Goal: Communication & Community: Answer question/provide support

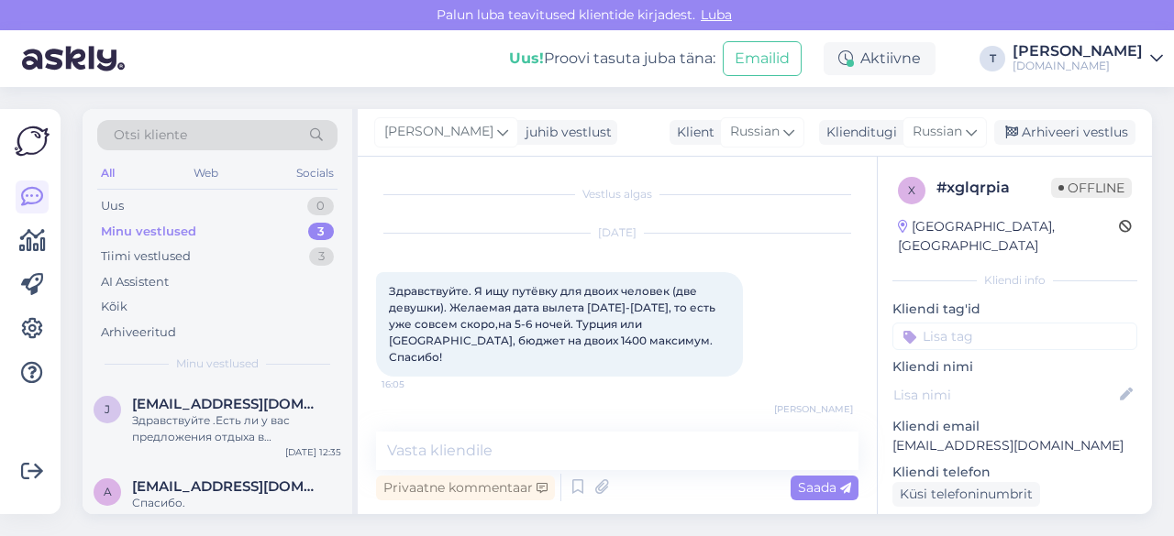
click at [210, 223] on div "Minu vestlused 3" at bounding box center [217, 232] width 240 height 26
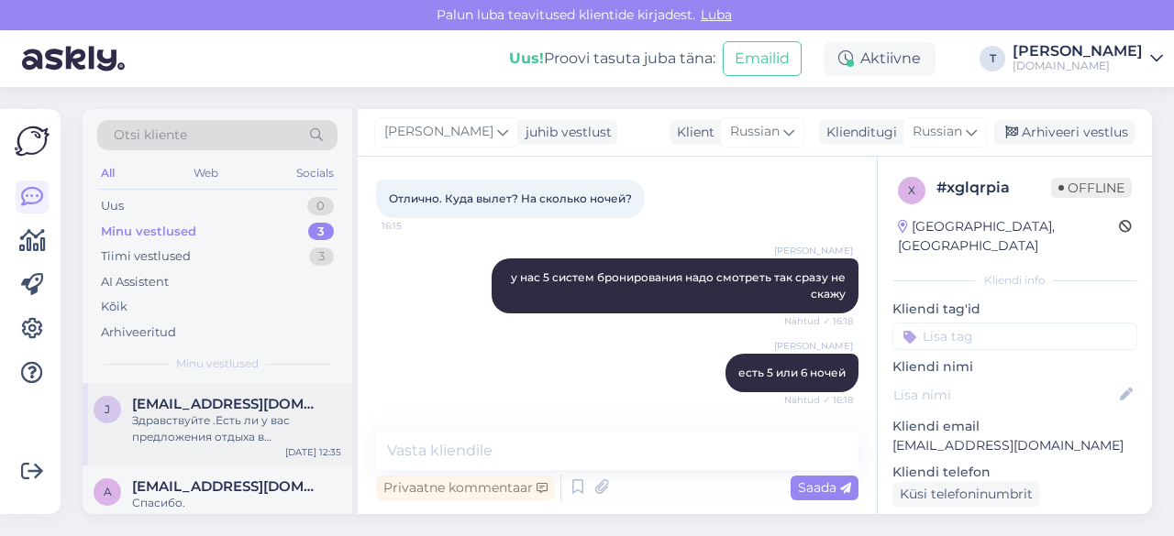
click at [233, 404] on span "[EMAIL_ADDRESS][DOMAIN_NAME]" at bounding box center [227, 404] width 191 height 17
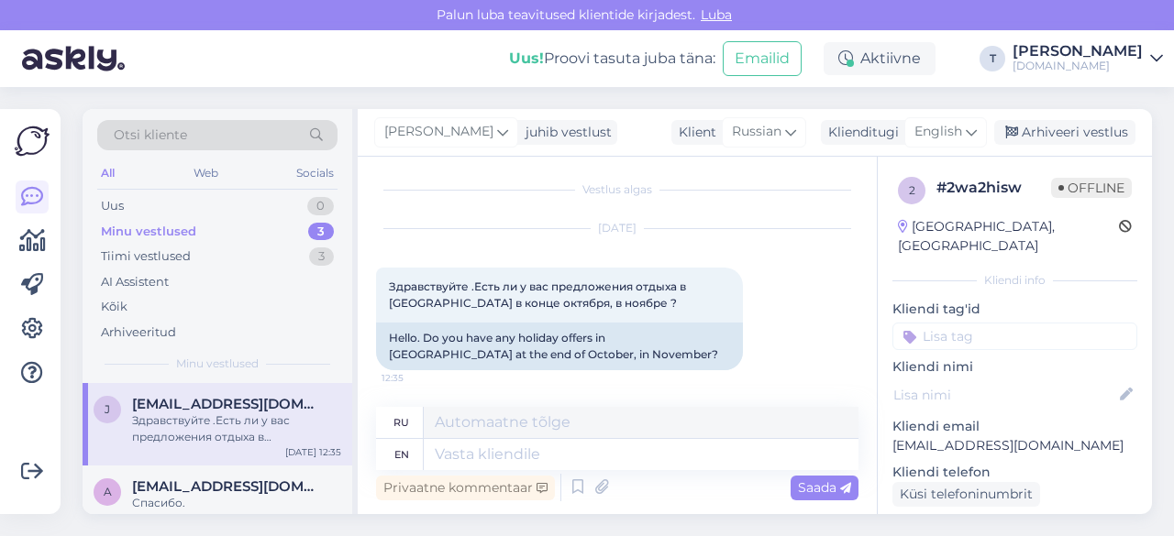
scroll to position [4, 0]
click at [924, 134] on span "English" at bounding box center [938, 132] width 48 height 20
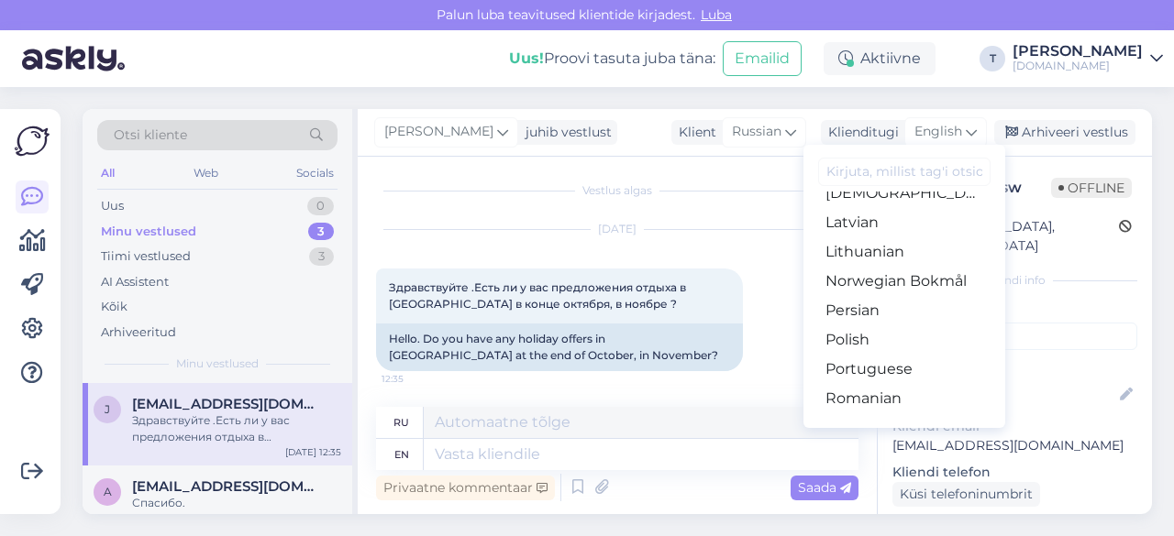
scroll to position [563, 0]
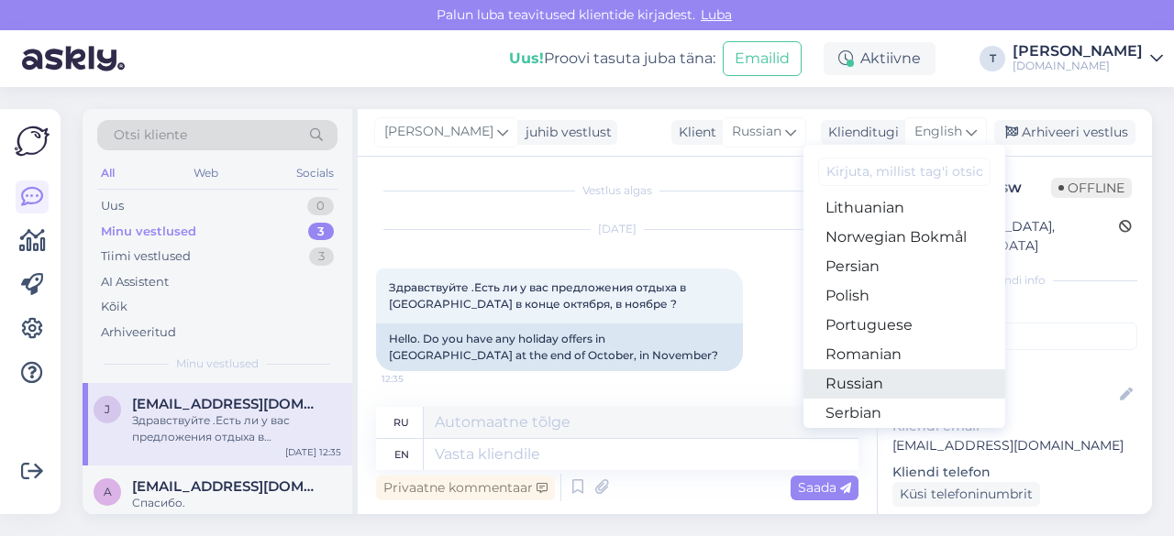
click at [853, 379] on link "Russian" at bounding box center [904, 384] width 202 height 29
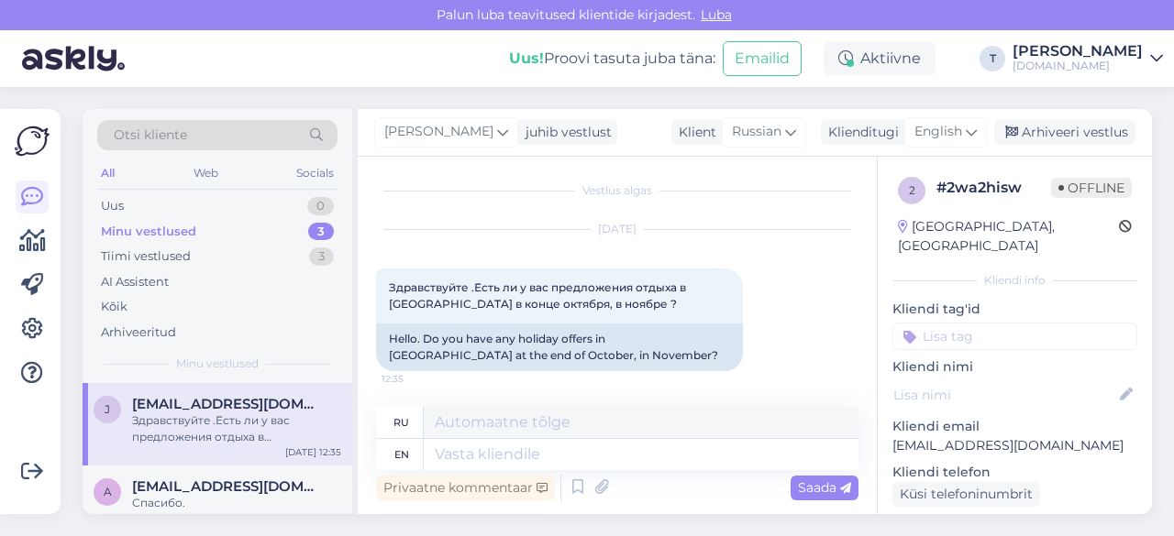
scroll to position [0, 0]
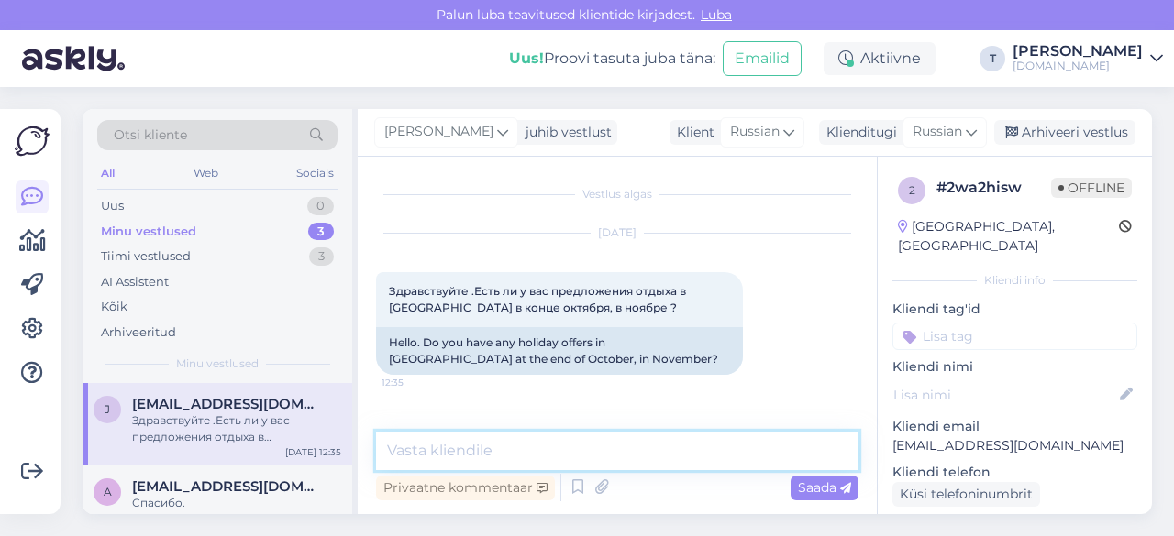
click at [511, 448] on textarea at bounding box center [617, 451] width 482 height 39
type textarea "L"
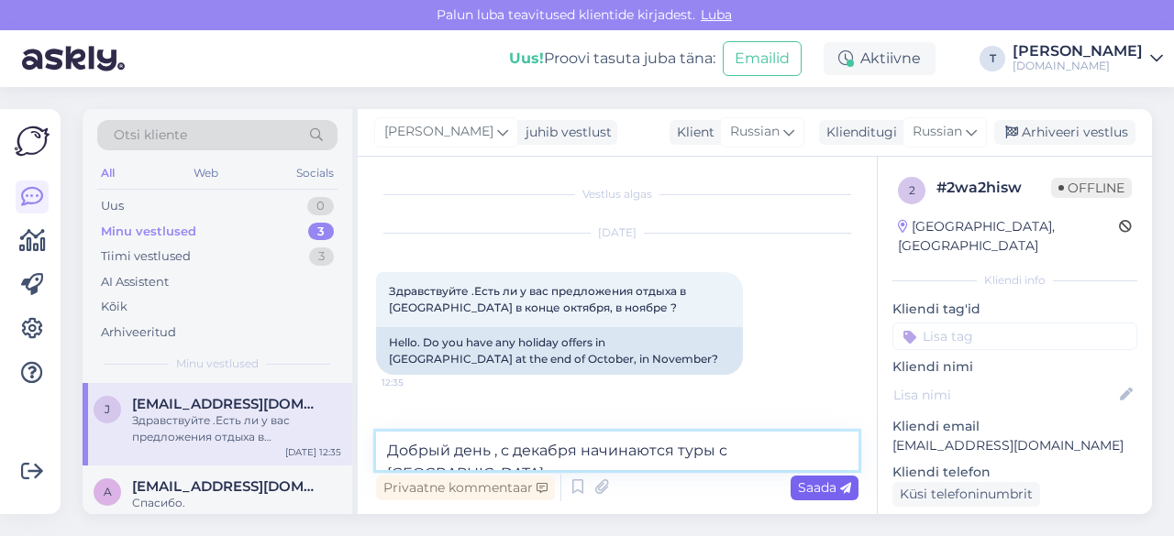
type textarea "Добрый день , с декабря начинаются туры с [GEOGRAPHIC_DATA]"
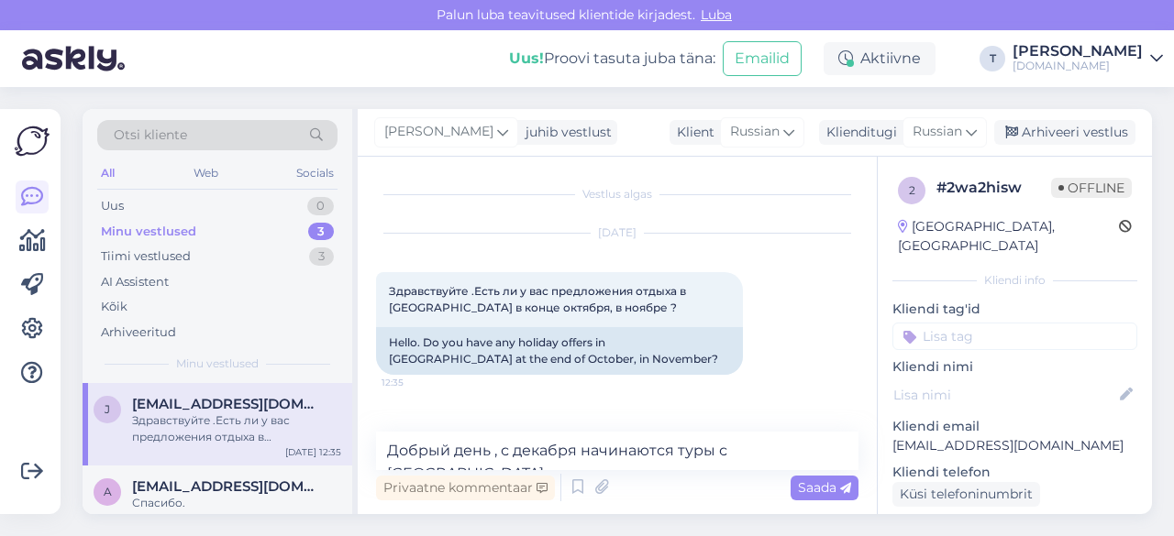
drag, startPoint x: 801, startPoint y: 482, endPoint x: 761, endPoint y: 452, distance: 49.7
click at [800, 482] on span "Saada" at bounding box center [824, 488] width 53 height 17
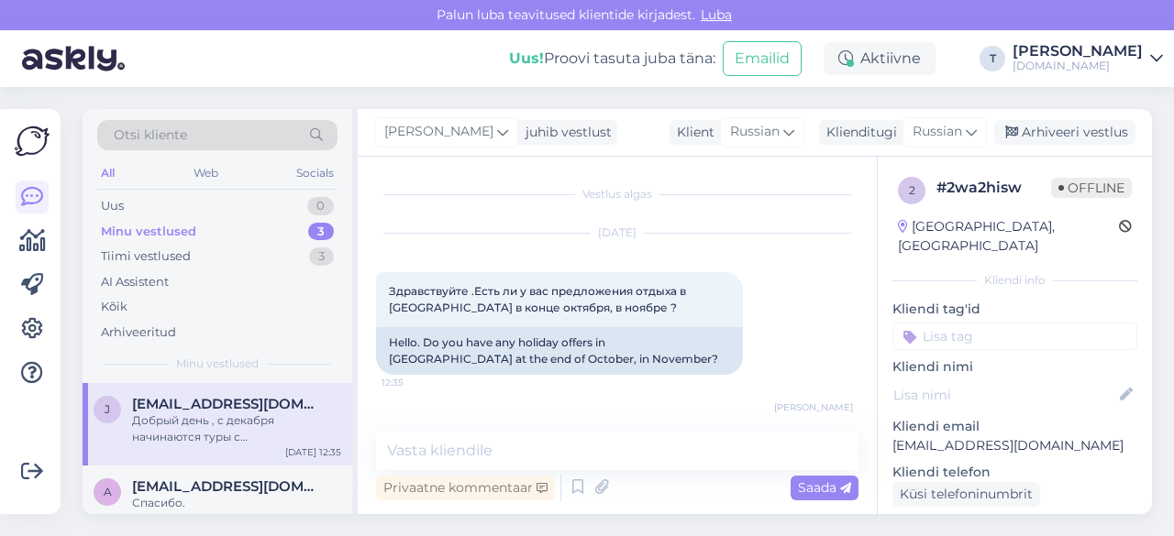
scroll to position [58, 0]
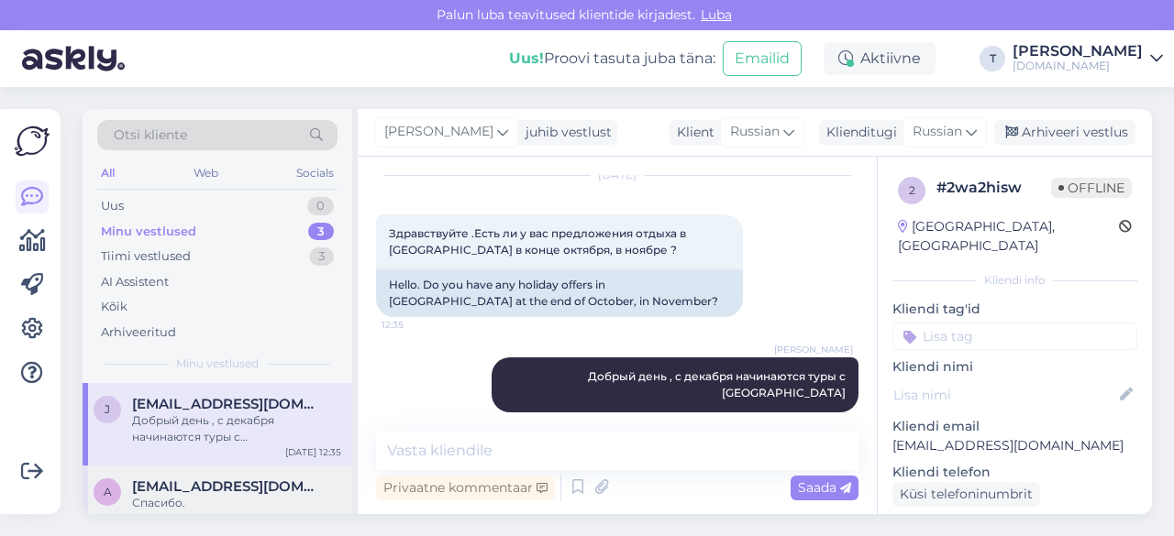
click at [231, 507] on div "Спасибо." at bounding box center [236, 503] width 209 height 17
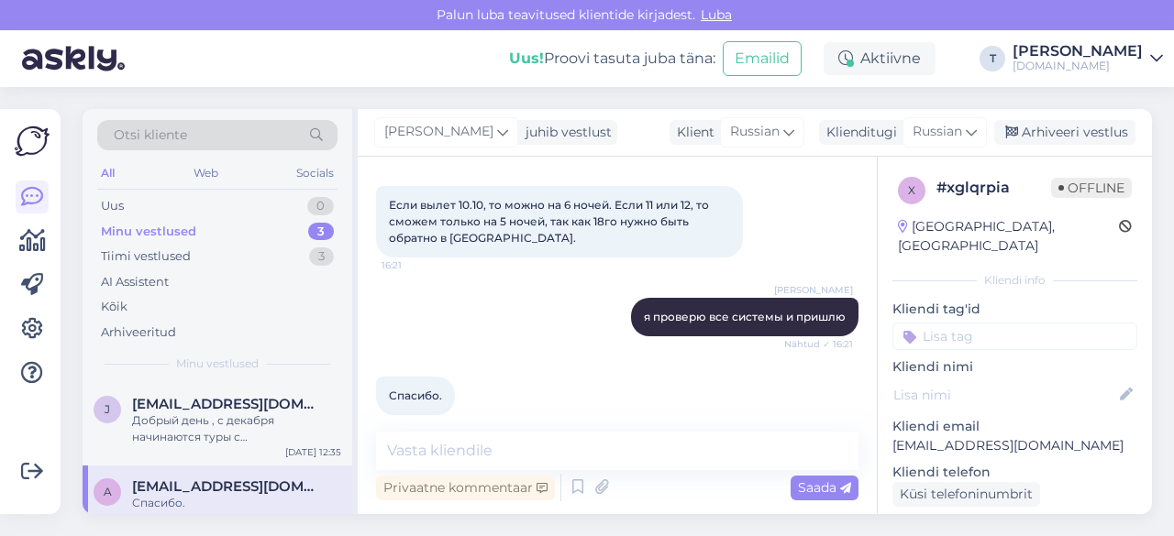
scroll to position [756, 0]
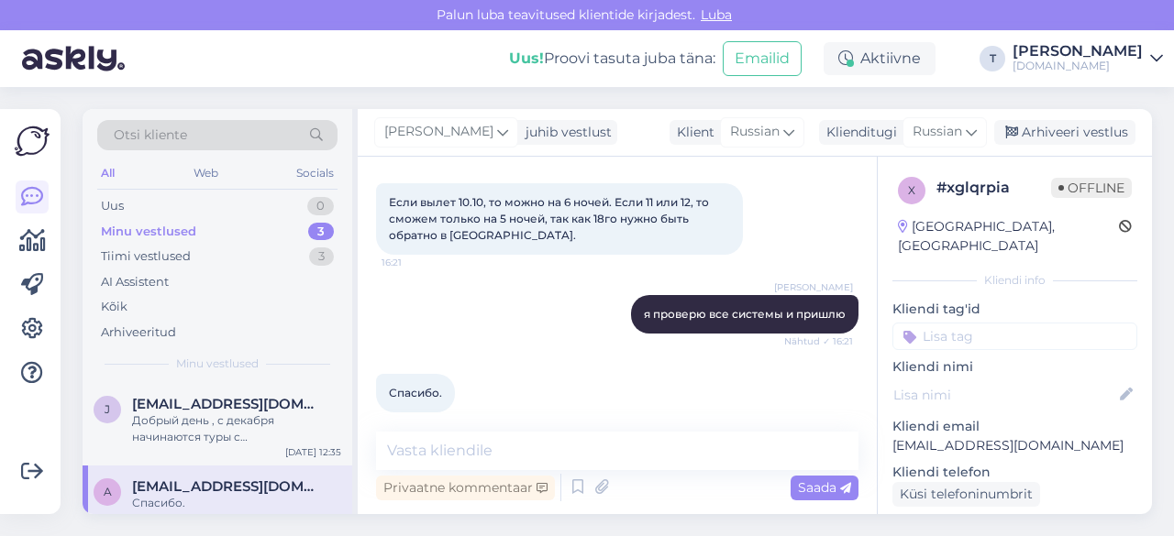
click at [1033, 436] on p "[EMAIL_ADDRESS][DOMAIN_NAME]" at bounding box center [1014, 445] width 245 height 19
copy p "[EMAIL_ADDRESS][DOMAIN_NAME]"
click at [179, 425] on div "Добрый день , с декабря начинаются туры с [GEOGRAPHIC_DATA]" at bounding box center [236, 429] width 209 height 33
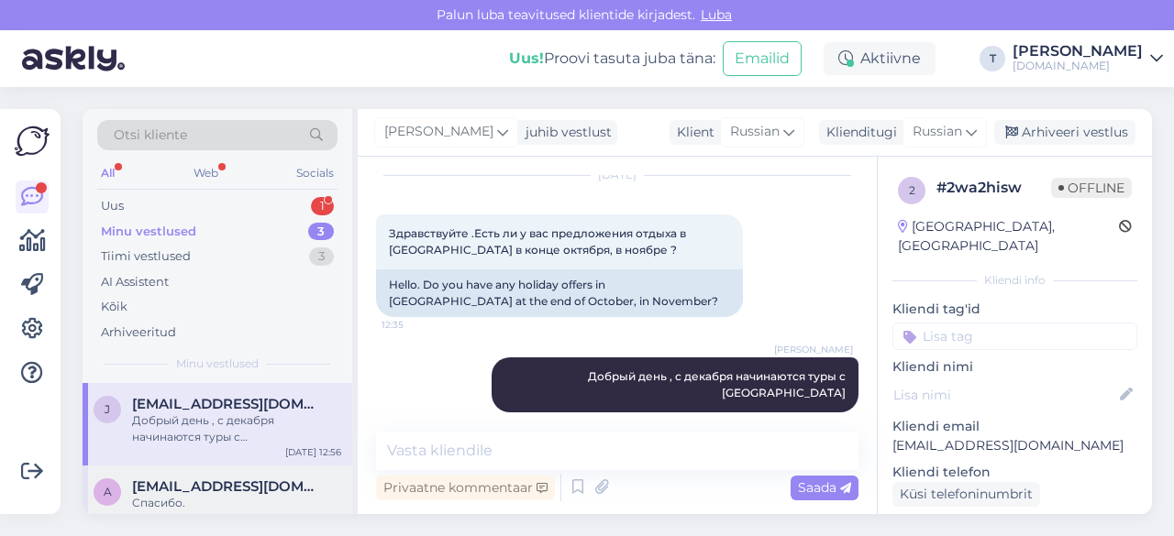
scroll to position [98, 0]
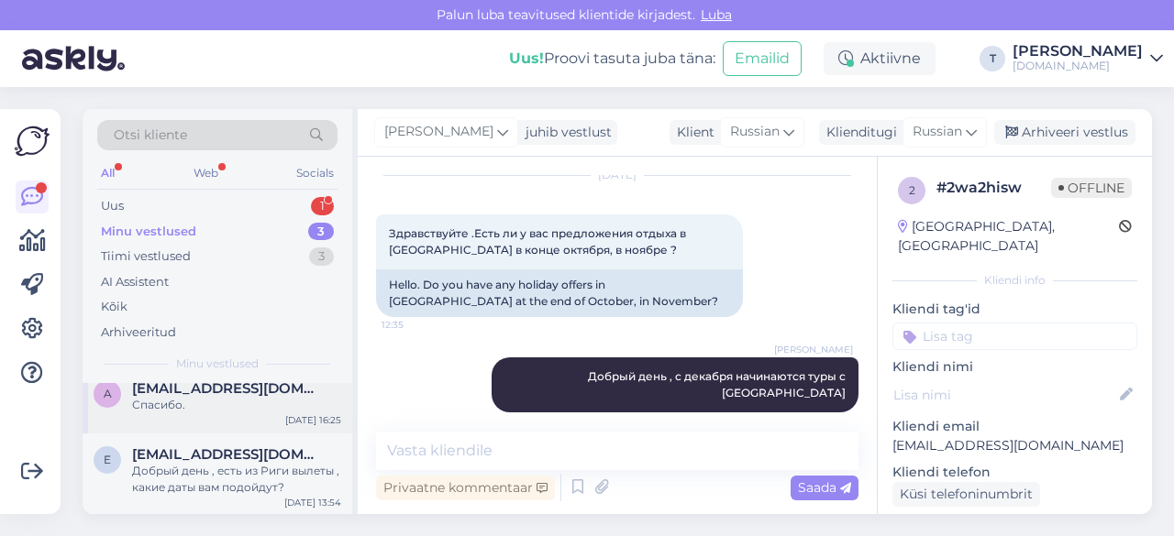
click at [203, 410] on div "Спасибо." at bounding box center [236, 405] width 209 height 17
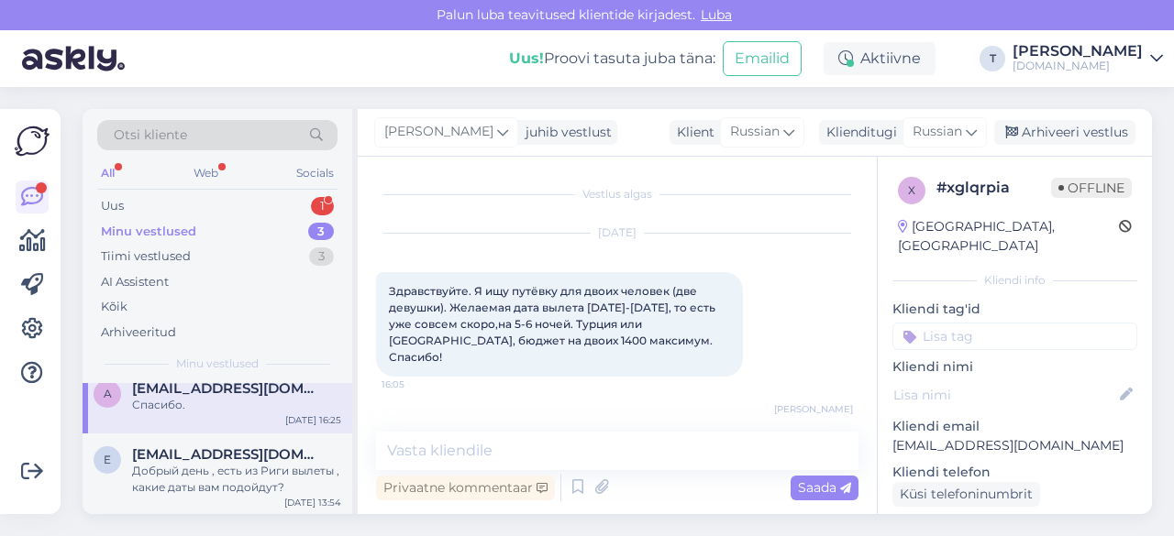
scroll to position [756, 0]
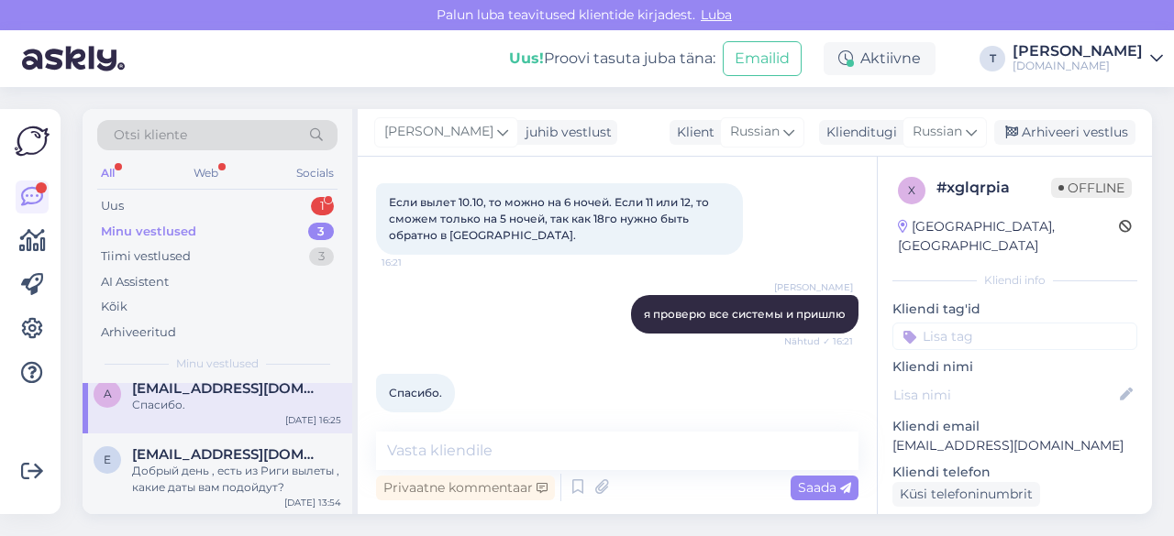
click at [949, 436] on p "[EMAIL_ADDRESS][DOMAIN_NAME]" at bounding box center [1014, 445] width 245 height 19
copy p "[EMAIL_ADDRESS][DOMAIN_NAME]"
